Goal: Task Accomplishment & Management: Complete application form

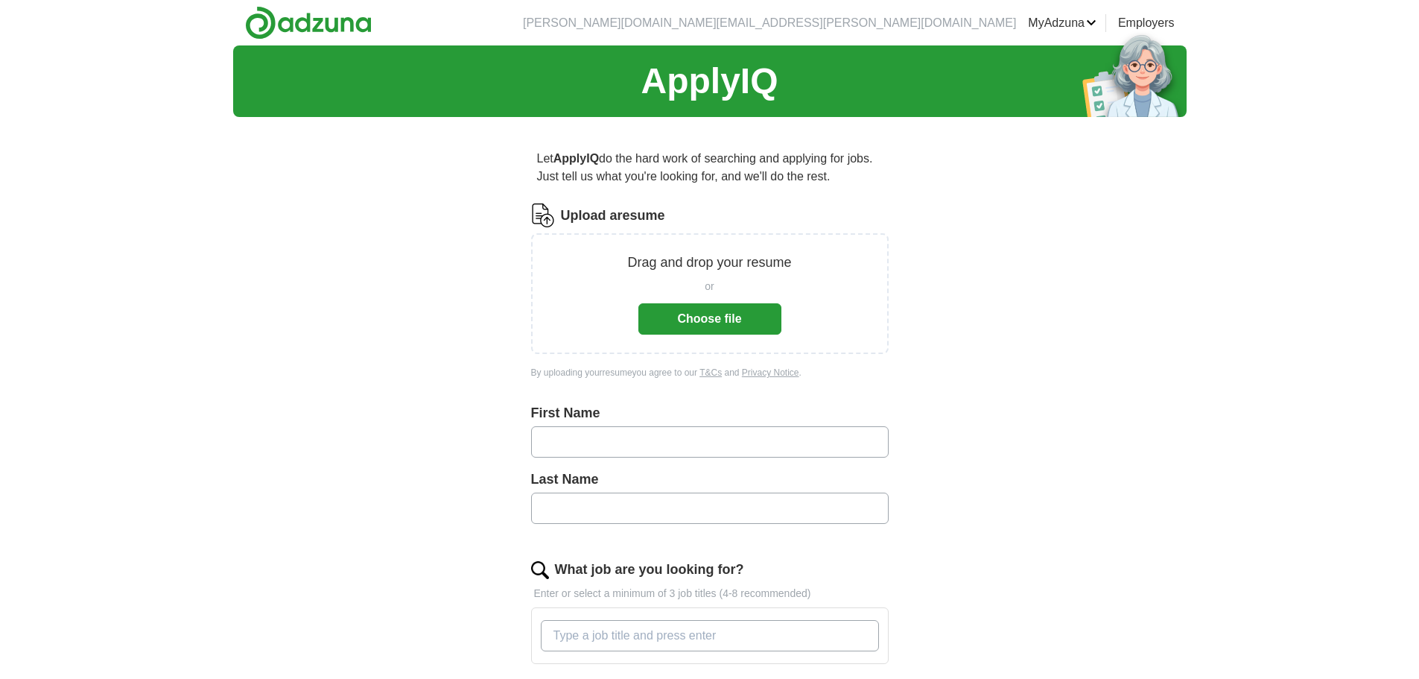
click at [667, 317] on button "Choose file" at bounding box center [709, 318] width 143 height 31
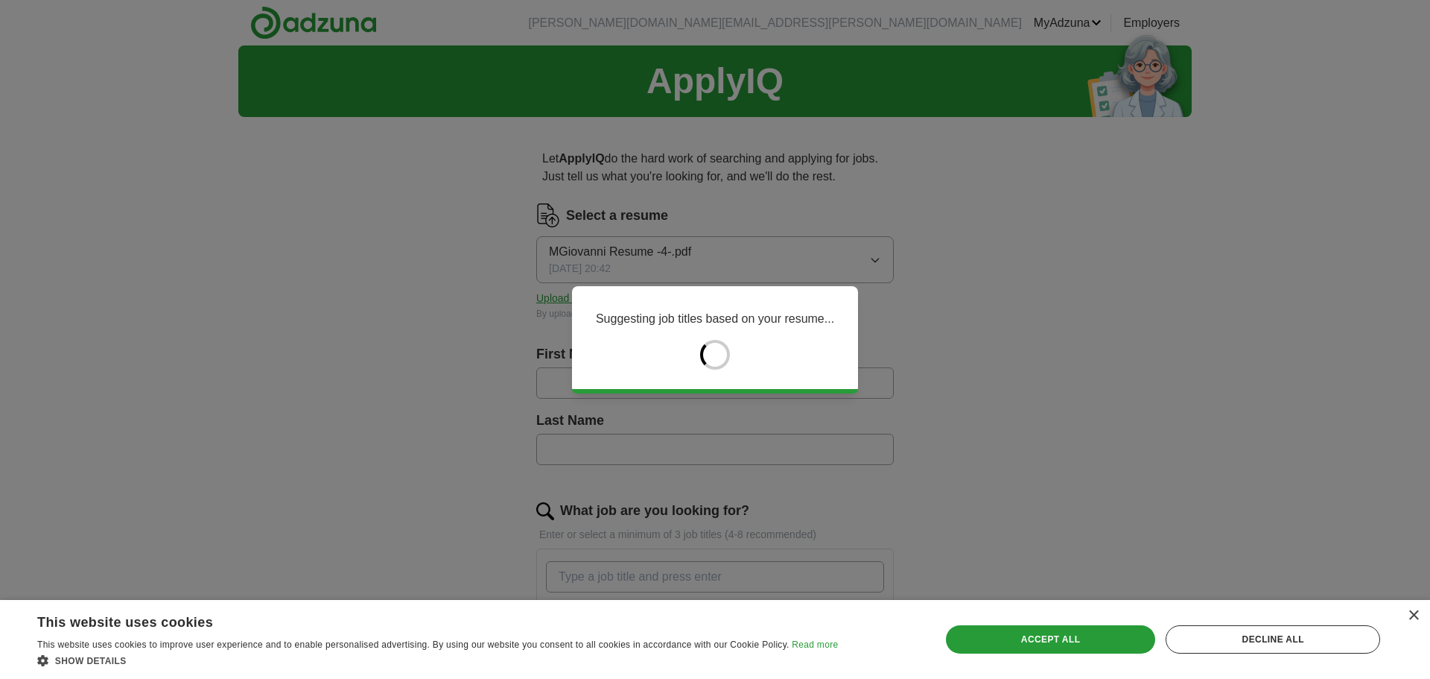
type input "*******"
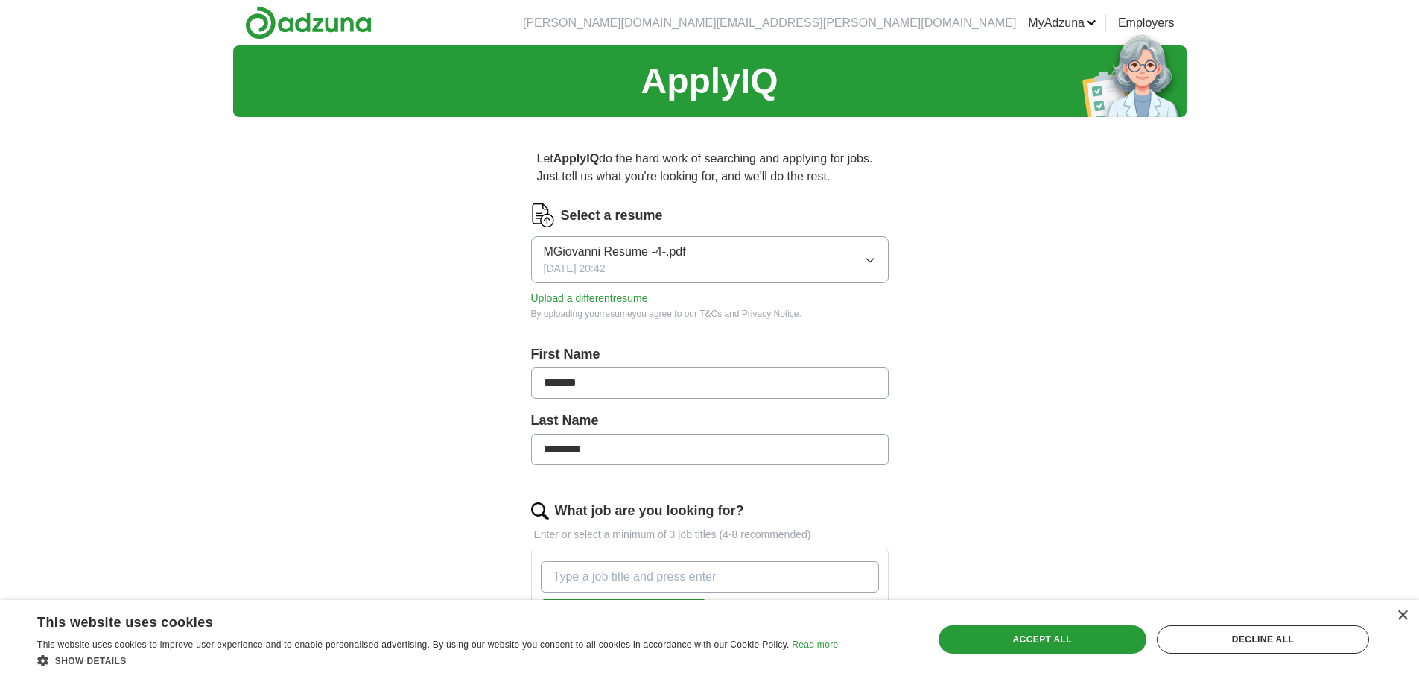
drag, startPoint x: 630, startPoint y: 445, endPoint x: 446, endPoint y: 419, distance: 185.7
click at [446, 419] on div "ApplyIQ Let ApplyIQ do the hard work of searching and applying for jobs. Just t…" at bounding box center [709, 642] width 953 height 1195
type input "*******"
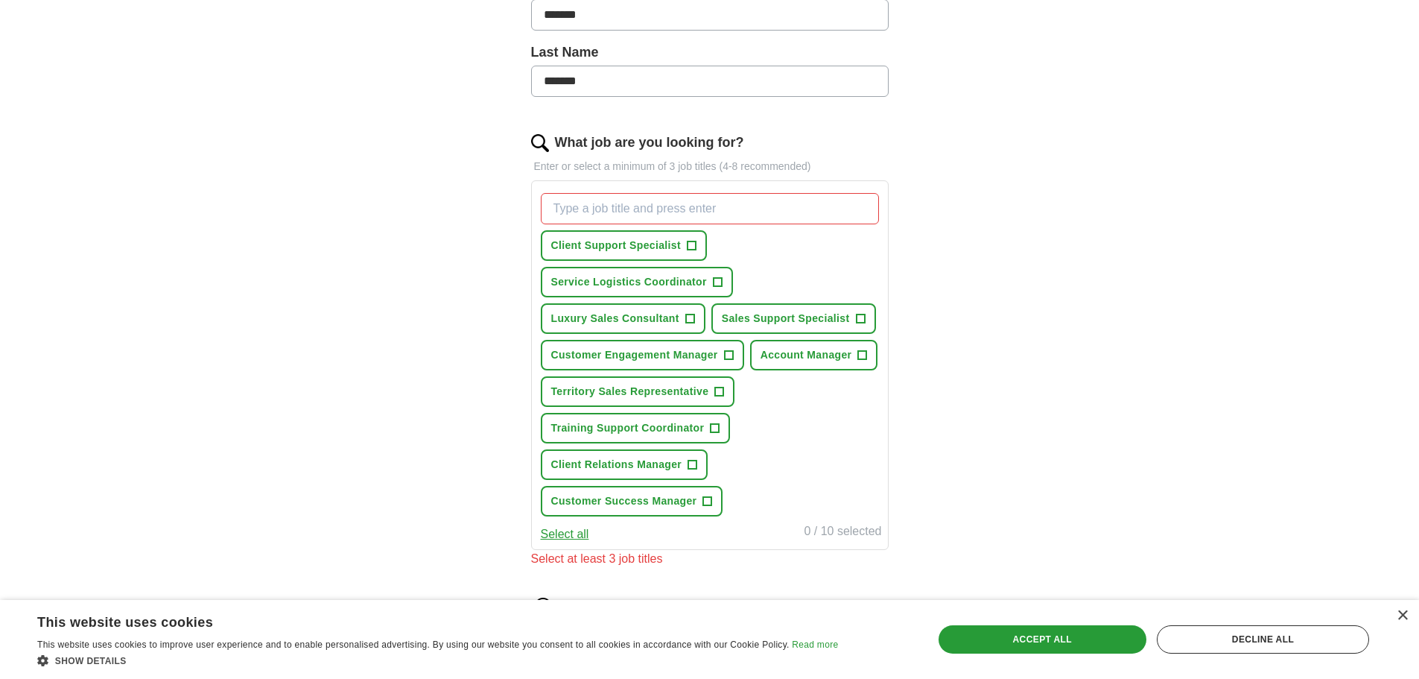
scroll to position [372, 0]
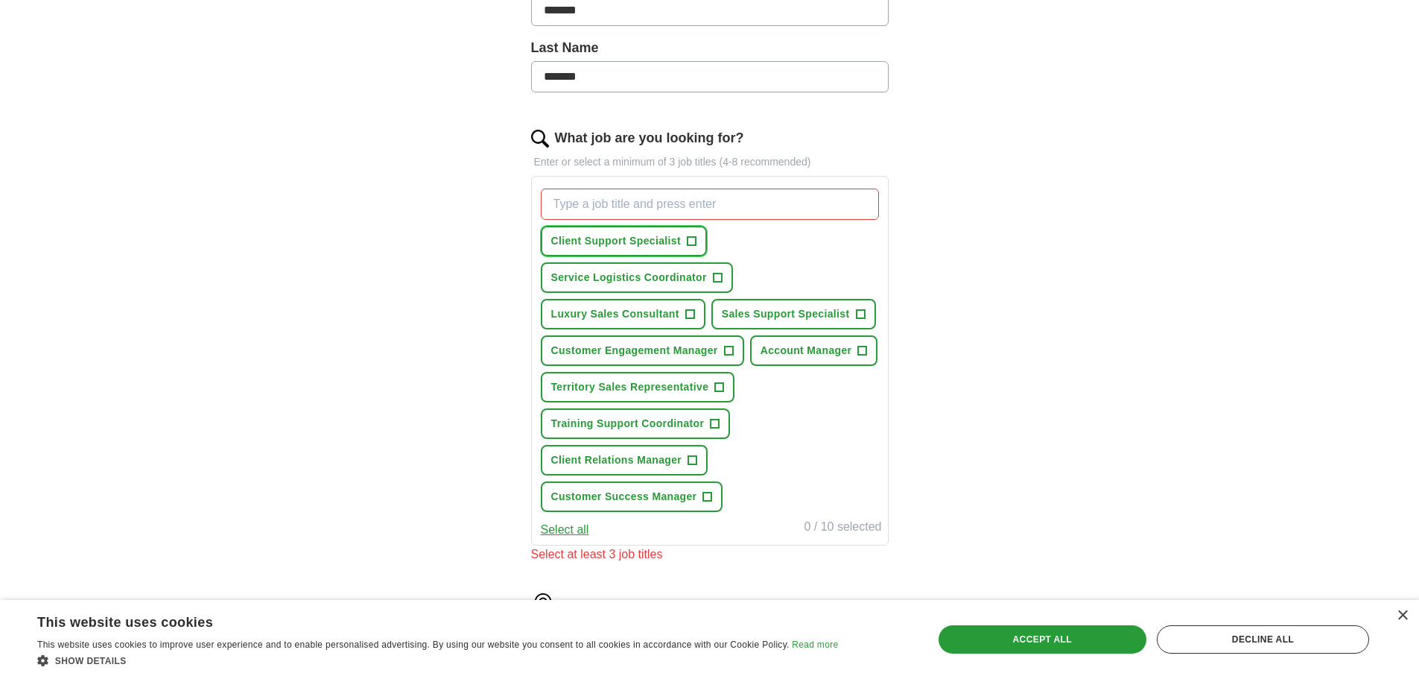
click at [684, 243] on button "Client Support Specialist +" at bounding box center [624, 241] width 166 height 31
click at [697, 319] on button "Luxury Sales Consultant +" at bounding box center [623, 314] width 165 height 31
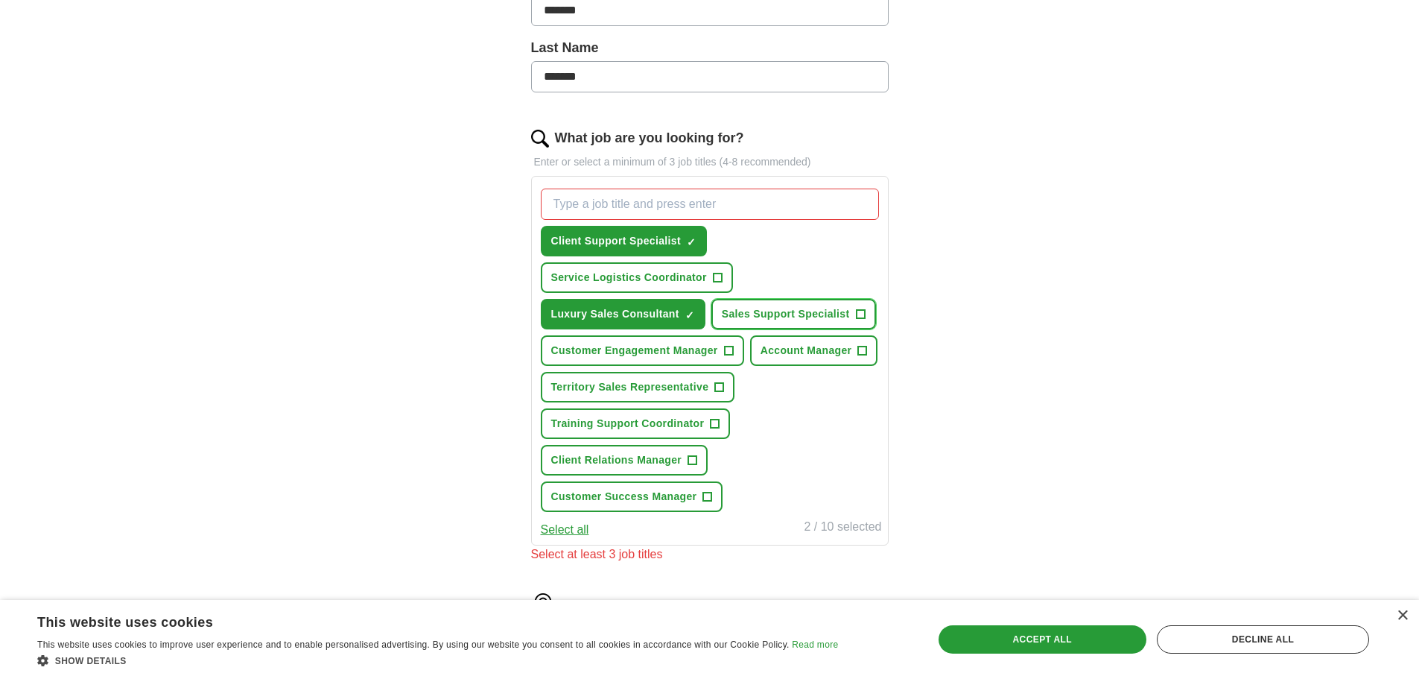
click at [843, 313] on span "Sales Support Specialist" at bounding box center [786, 314] width 128 height 16
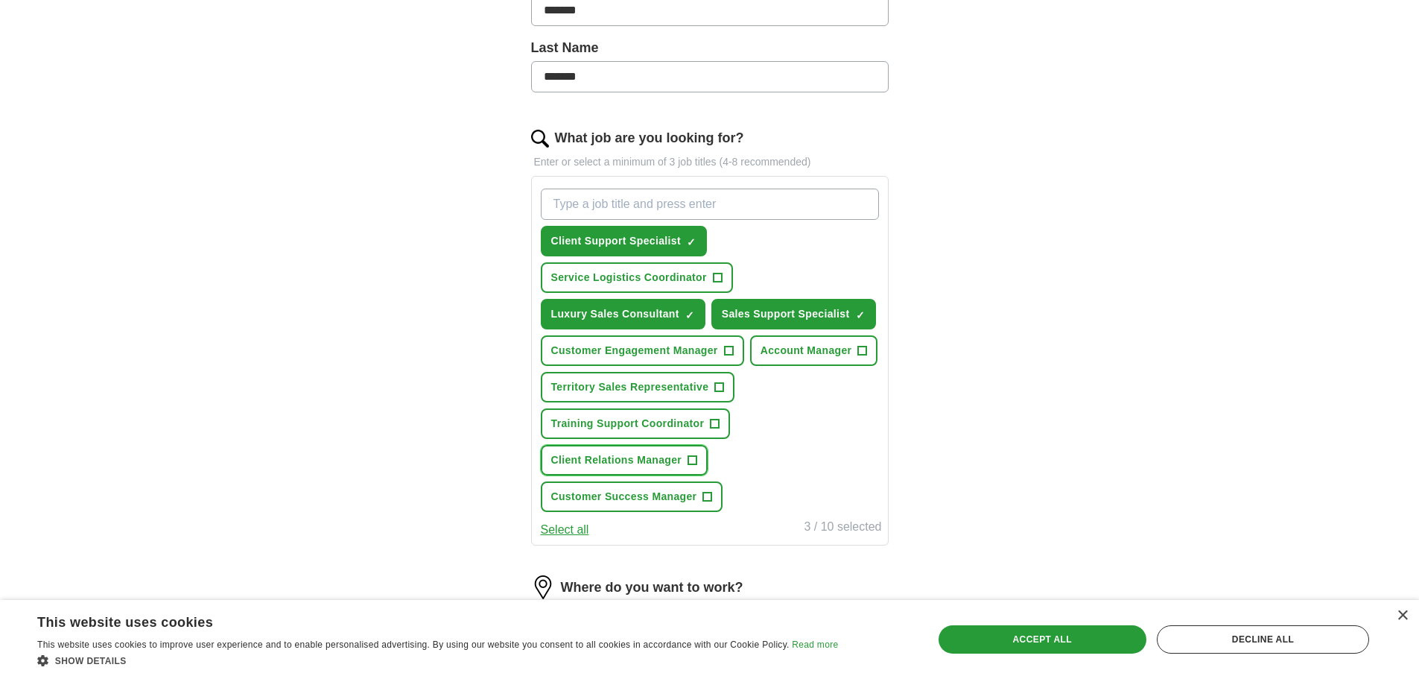
click at [678, 462] on span "Client Relations Manager" at bounding box center [616, 460] width 131 height 16
click at [712, 428] on span "+" at bounding box center [715, 424] width 9 height 12
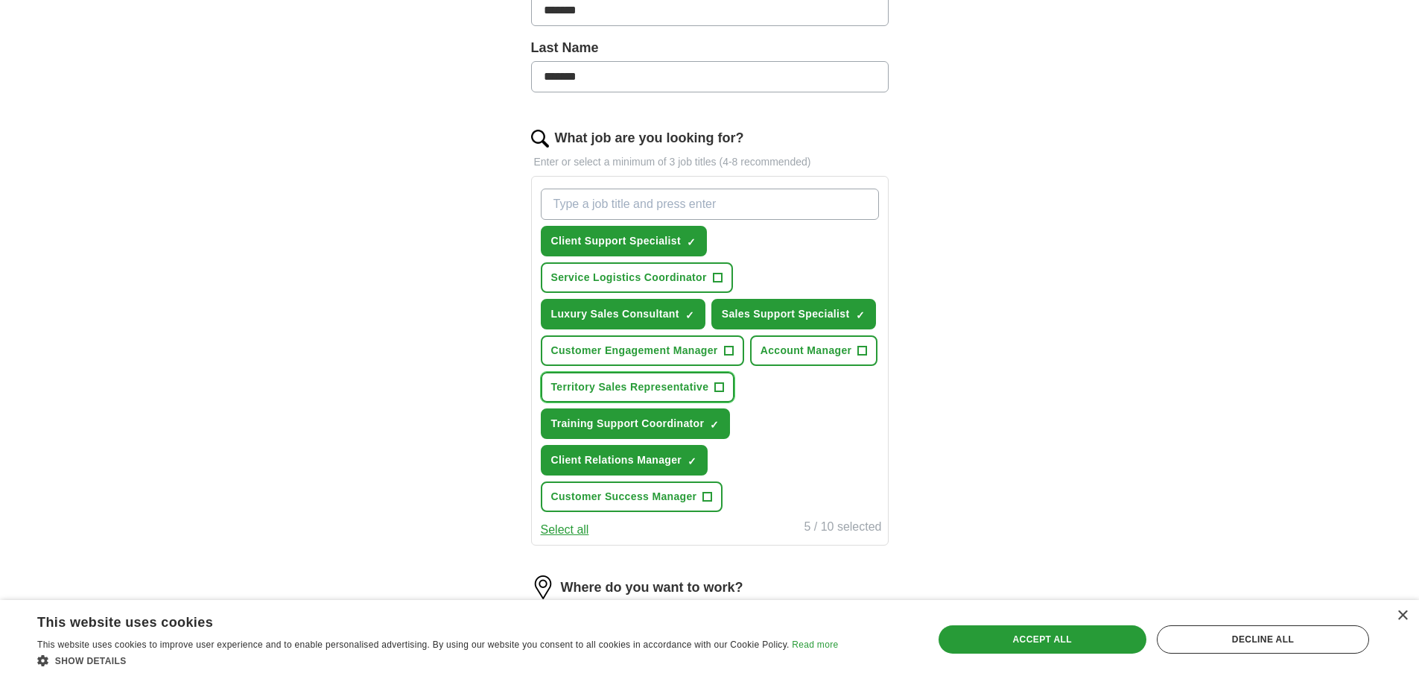
click at [720, 386] on span "+" at bounding box center [719, 387] width 9 height 12
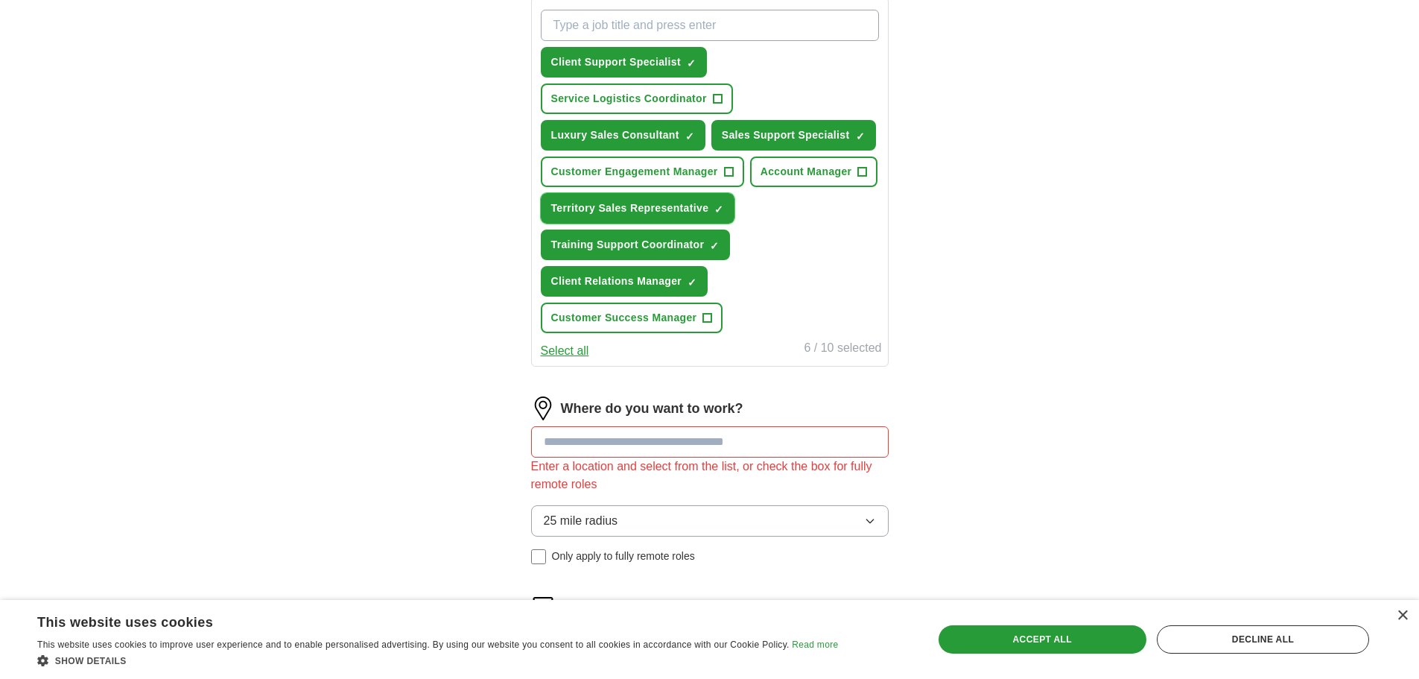
scroll to position [596, 0]
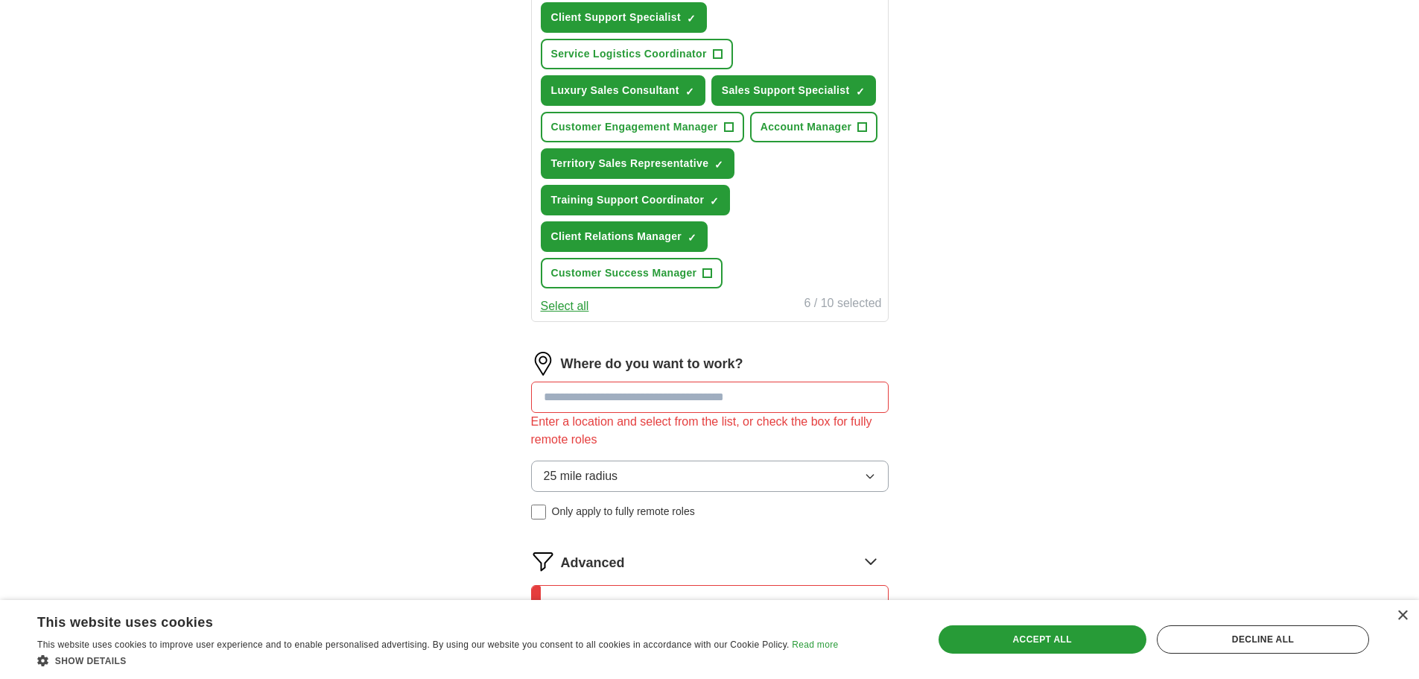
click at [730, 398] on input at bounding box center [710, 396] width 358 height 31
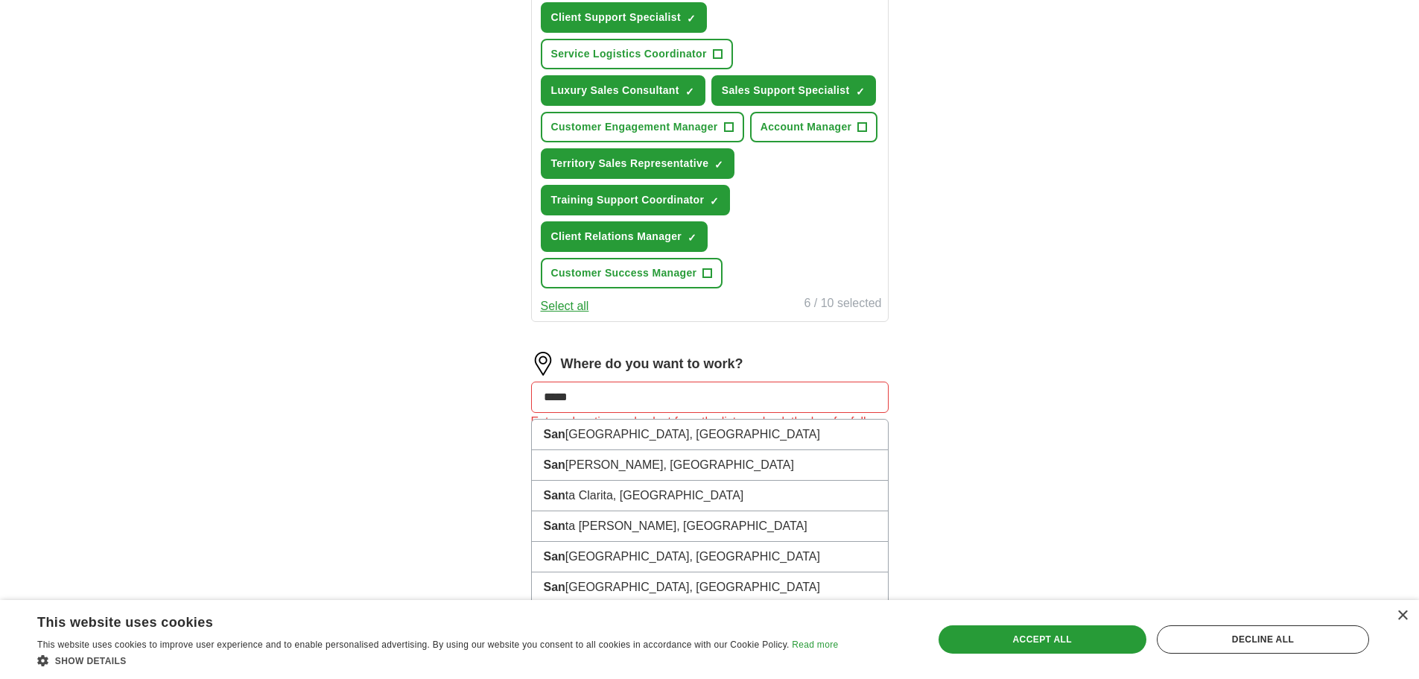
type input "******"
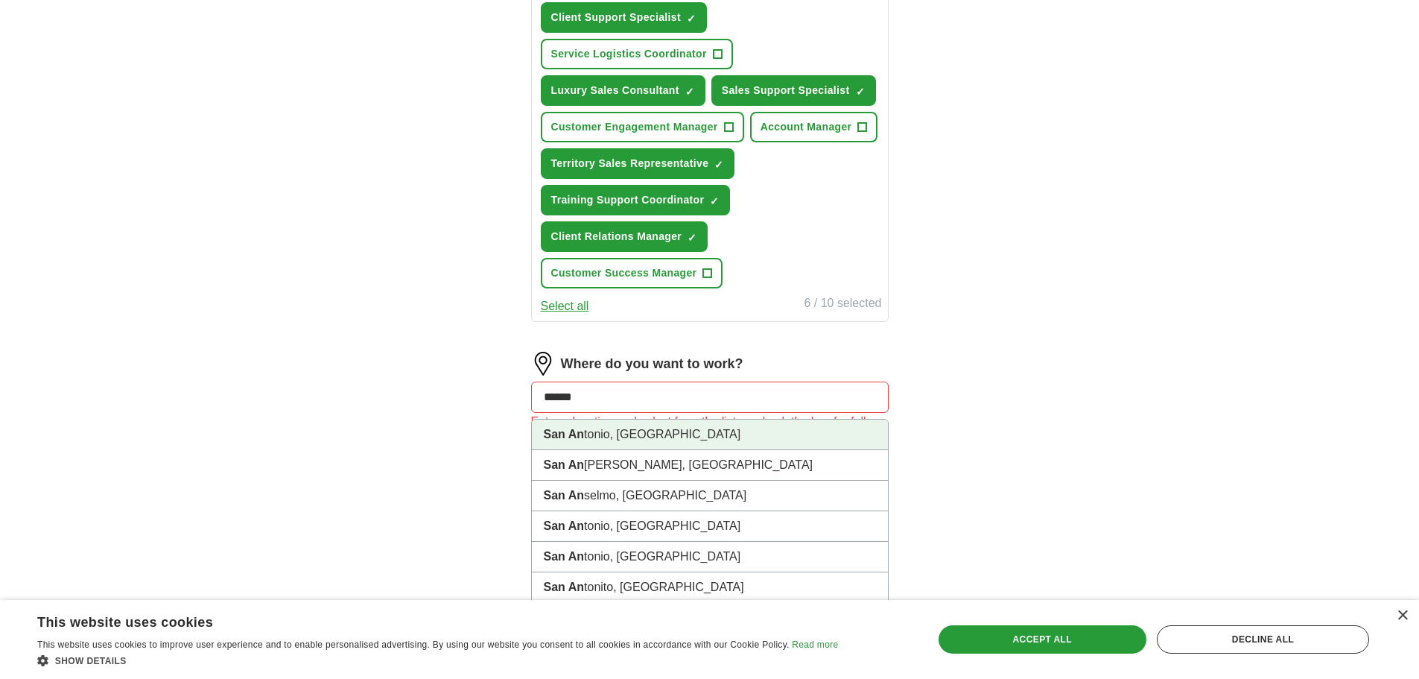
click at [689, 431] on li "San An tonio, [GEOGRAPHIC_DATA]" at bounding box center [710, 434] width 356 height 31
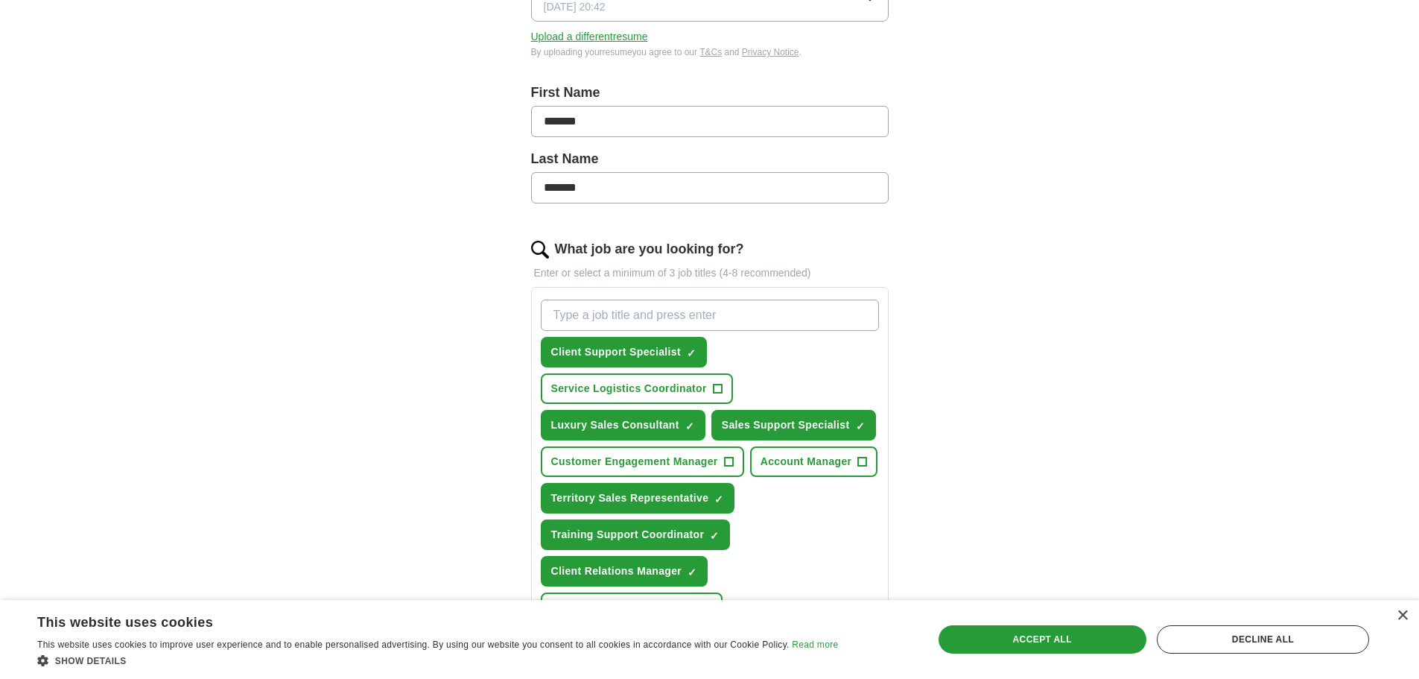
scroll to position [0, 0]
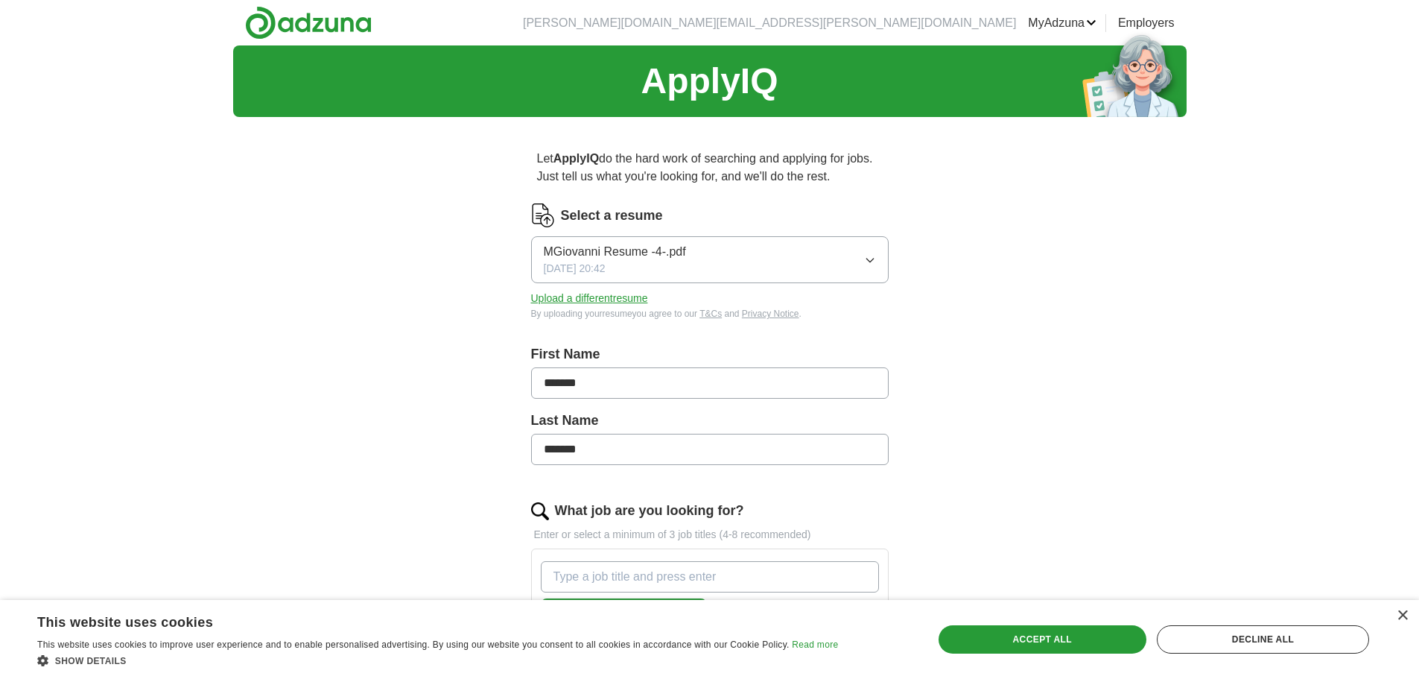
drag, startPoint x: 1015, startPoint y: 267, endPoint x: 1014, endPoint y: 247, distance: 20.9
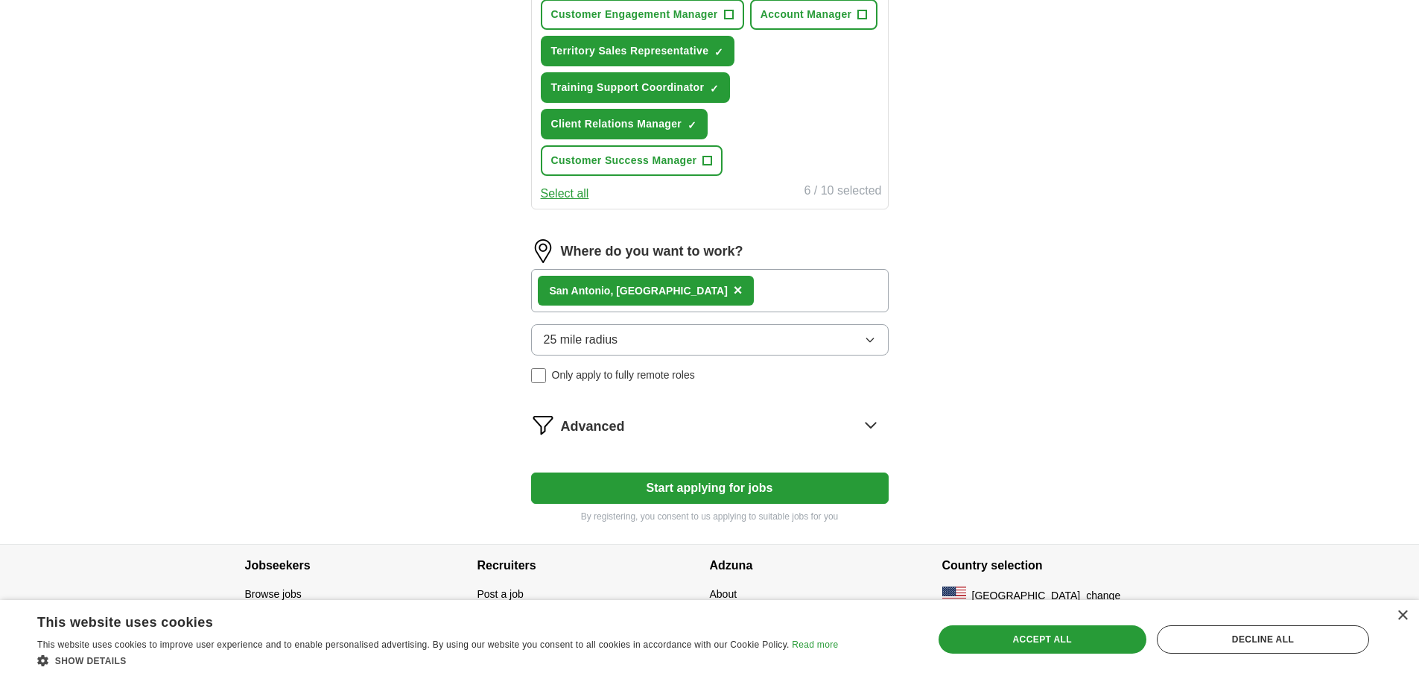
drag, startPoint x: 483, startPoint y: 323, endPoint x: 467, endPoint y: 472, distance: 149.9
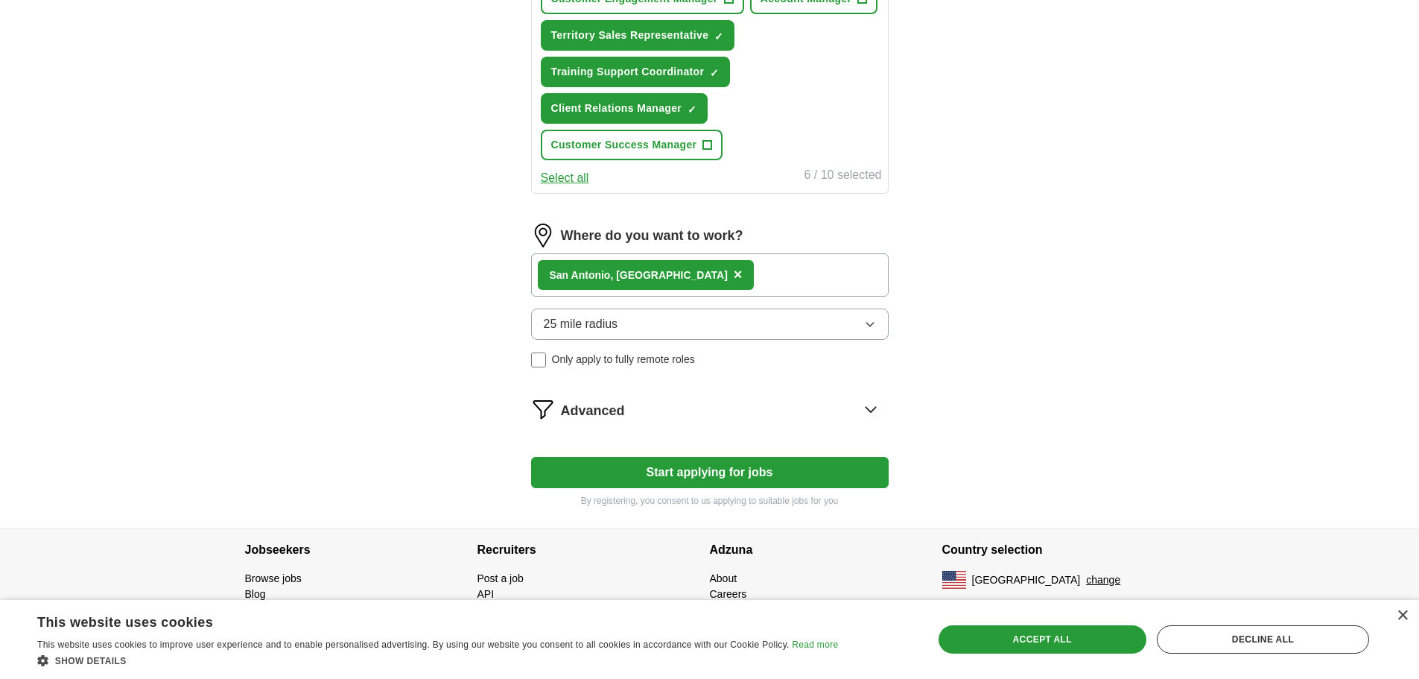
click at [593, 473] on button "Start applying for jobs" at bounding box center [710, 472] width 358 height 31
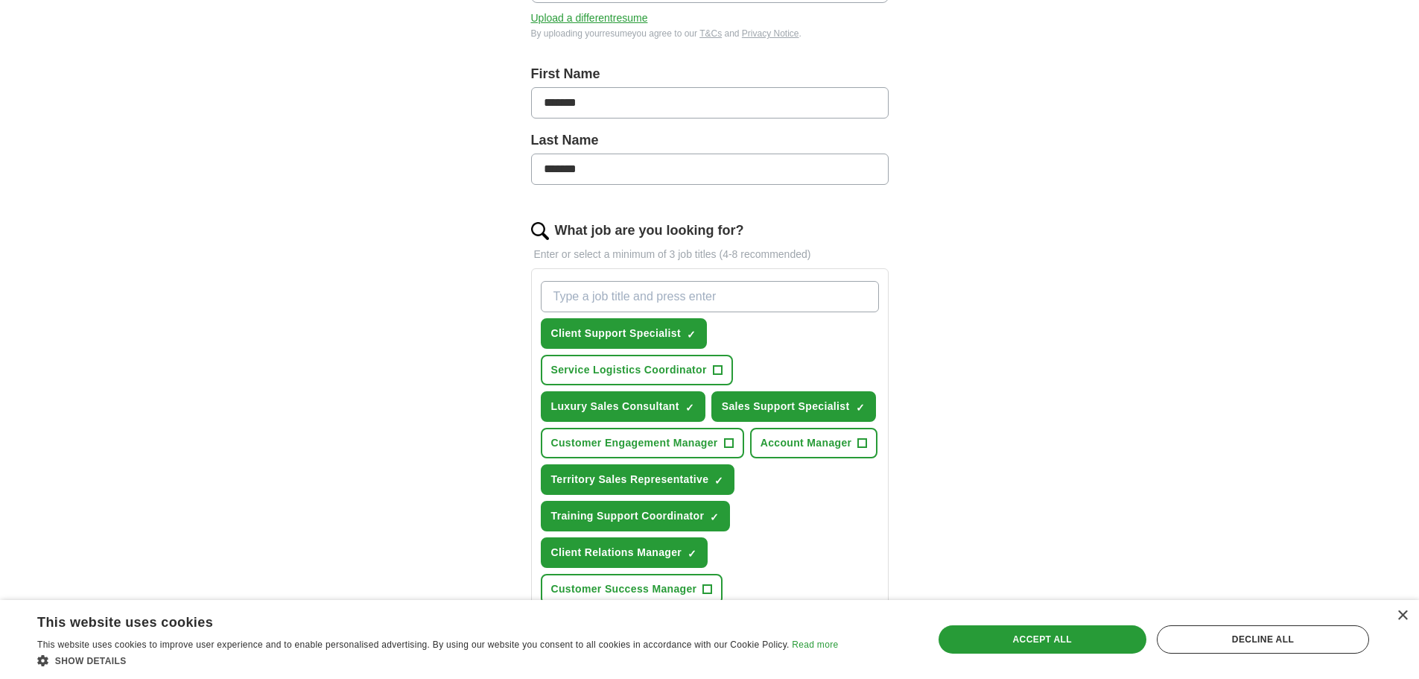
select select "**"
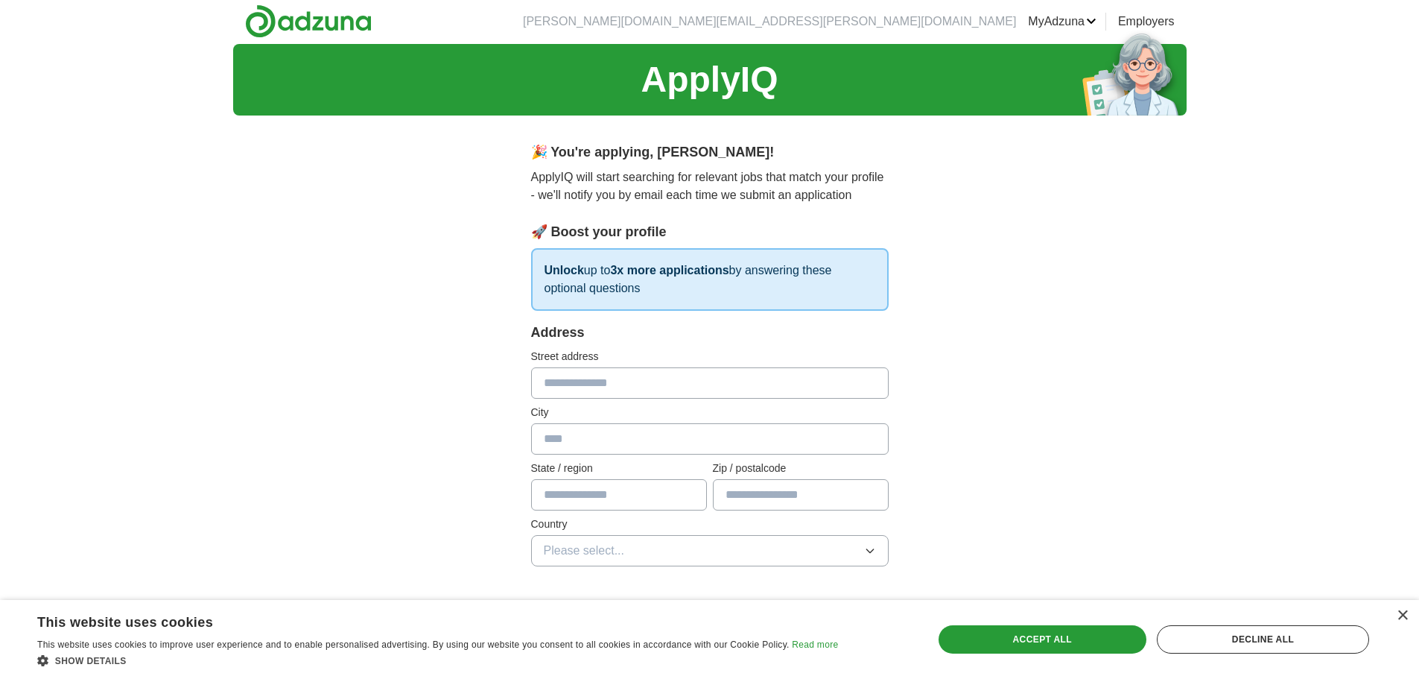
scroll to position [0, 0]
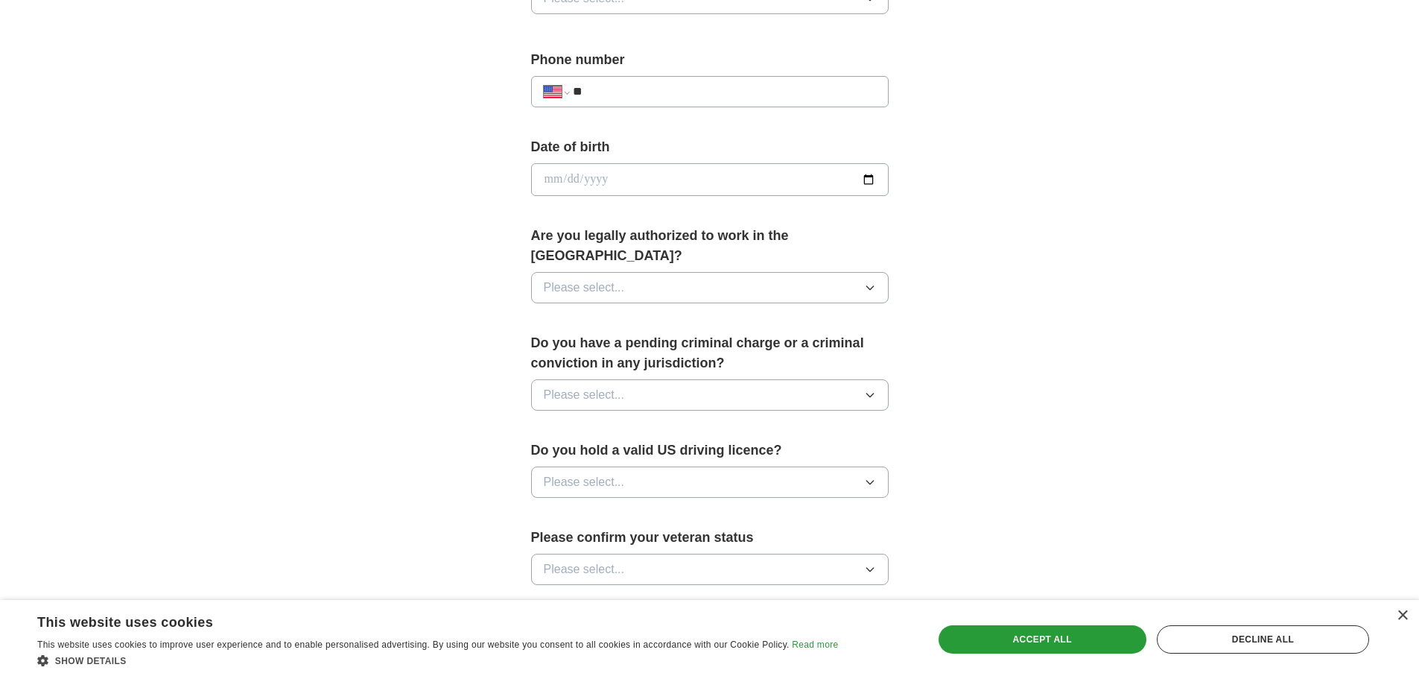
drag, startPoint x: 493, startPoint y: 290, endPoint x: 507, endPoint y: 373, distance: 84.5
